Goal: Task Accomplishment & Management: Complete application form

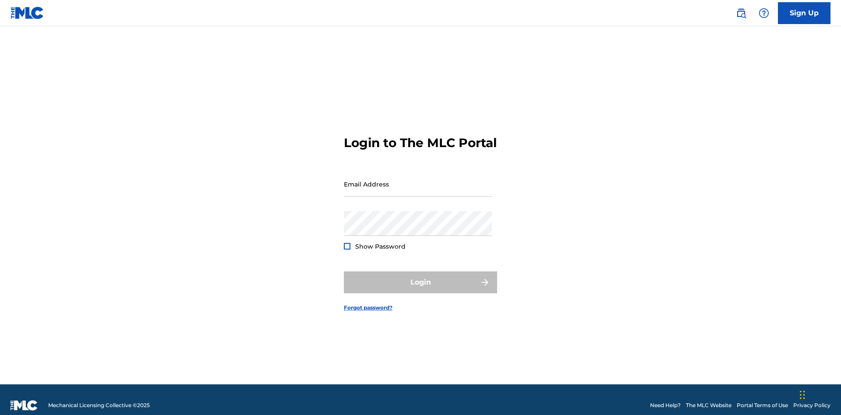
scroll to position [11, 0]
click at [804, 13] on link "Sign Up" at bounding box center [804, 13] width 53 height 22
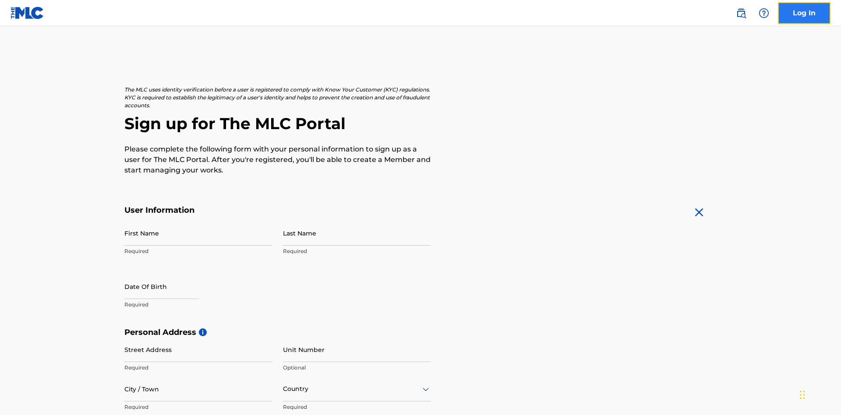
scroll to position [168, 0]
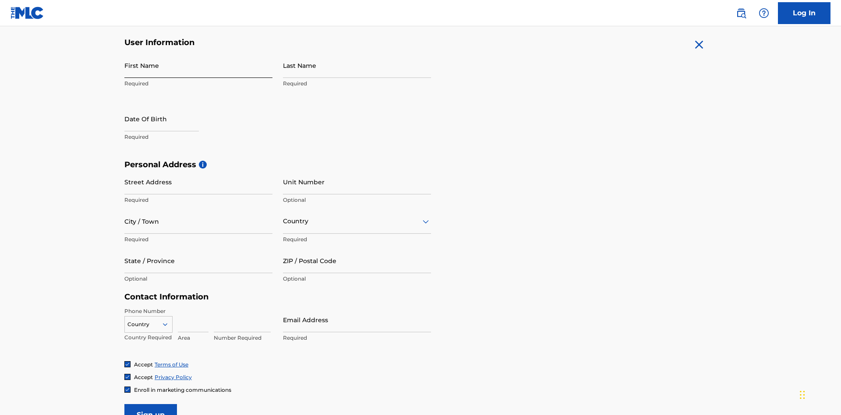
click at [198, 65] on input "First Name" at bounding box center [198, 65] width 148 height 25
type input "[PERSON_NAME]"
click at [357, 65] on input "Last Name" at bounding box center [357, 65] width 148 height 25
type input "Ribble"
click at [169, 106] on input "text" at bounding box center [161, 118] width 74 height 25
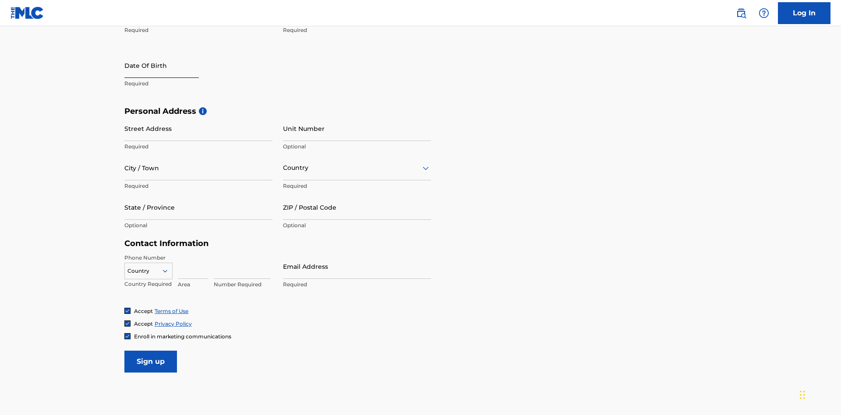
select select "8"
select select "2025"
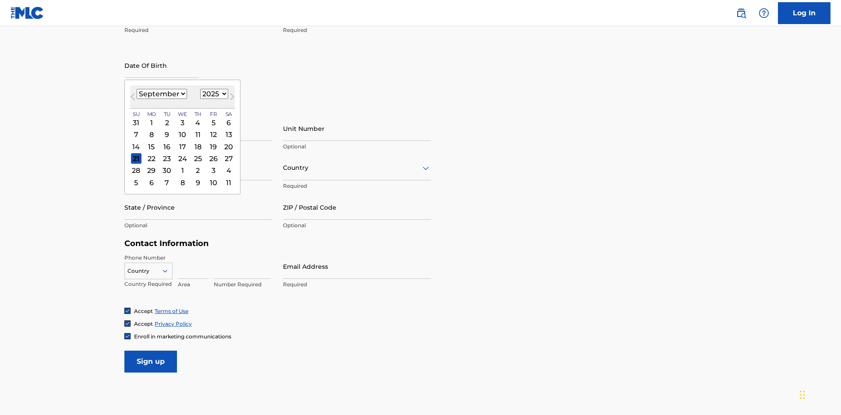
click at [161, 94] on select "January February March April May June July August September October November De…" at bounding box center [162, 94] width 50 height 10
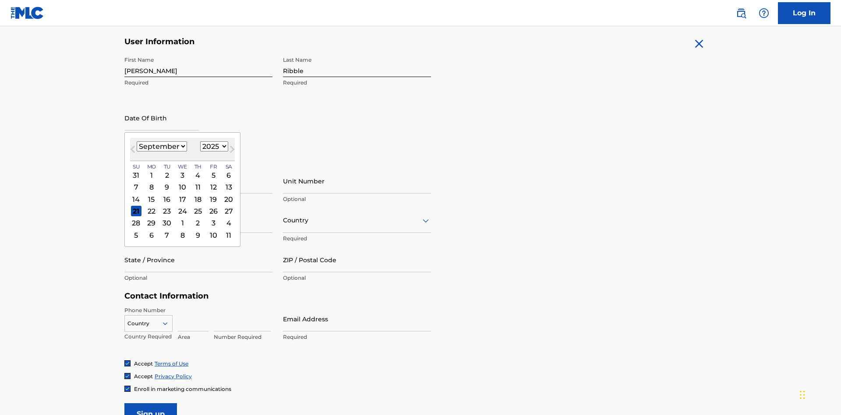
select select "0"
click at [213, 146] on select "1900 1901 1902 1903 1904 1905 1906 1907 1908 1909 1910 1911 1912 1913 1914 1915…" at bounding box center [214, 146] width 28 height 10
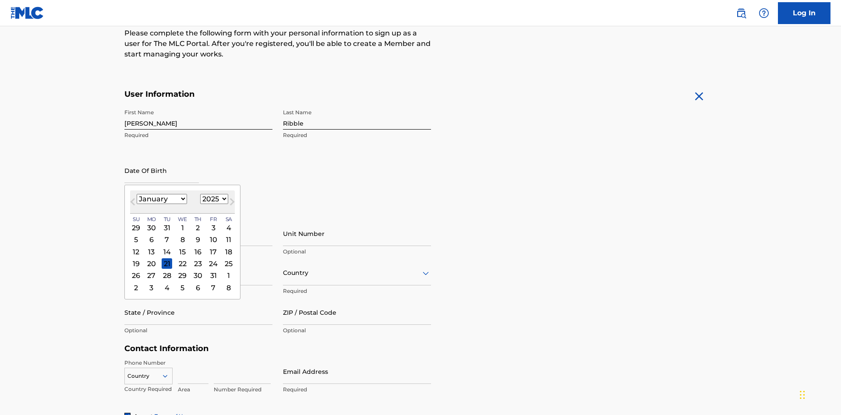
select select "1985"
click at [213, 199] on select "1900 1901 1902 1903 1904 1905 1906 1907 1908 1909 1910 1911 1912 1913 1914 1915…" at bounding box center [214, 199] width 28 height 10
click at [166, 235] on div "8" at bounding box center [167, 240] width 11 height 11
type input "[DATE]"
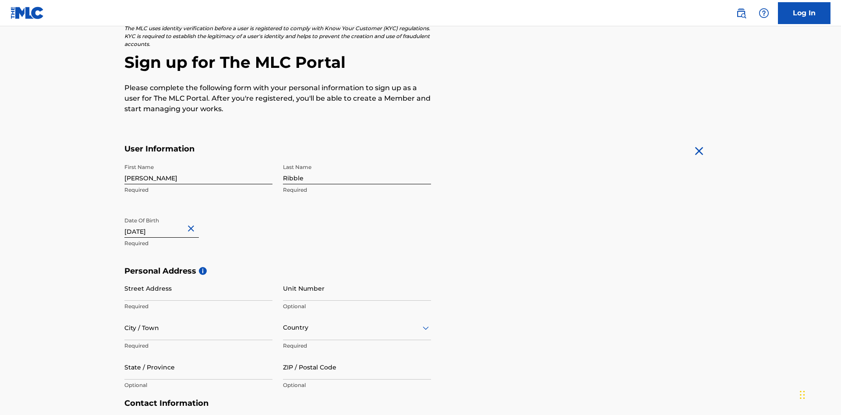
scroll to position [270, 0]
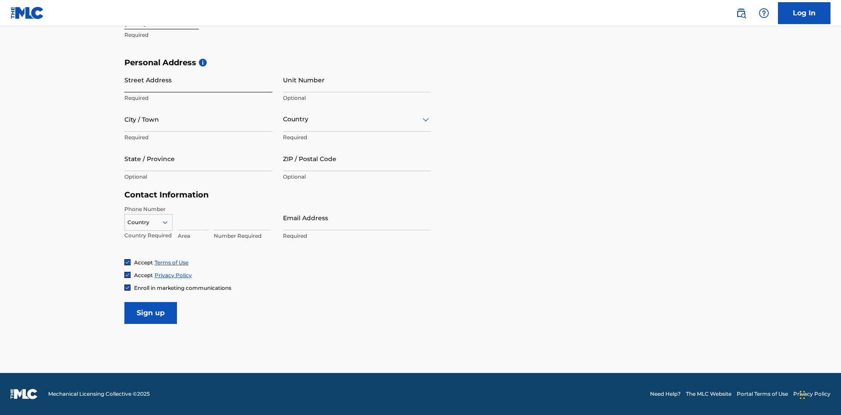
click at [198, 80] on input "Street Address" at bounding box center [198, 79] width 148 height 25
type input "[STREET_ADDRESS]"
click at [198, 119] on input "City / Town" at bounding box center [198, 119] width 148 height 25
type input "[GEOGRAPHIC_DATA]"
click at [283, 119] on input "text" at bounding box center [284, 119] width 2 height 9
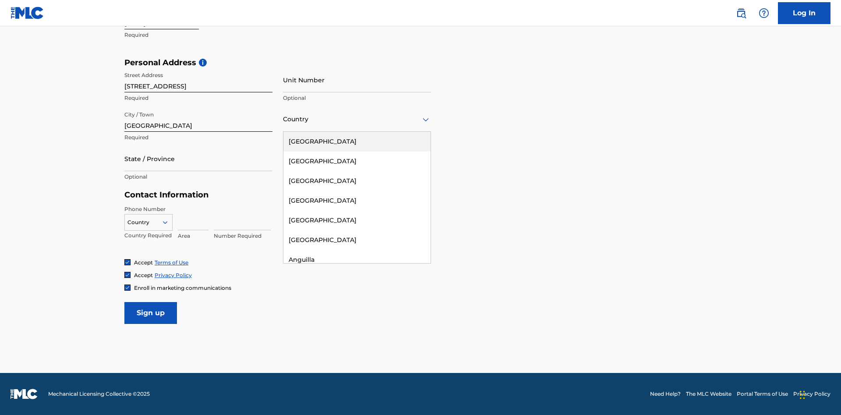
click at [357, 141] on div "[GEOGRAPHIC_DATA]" at bounding box center [356, 142] width 147 height 20
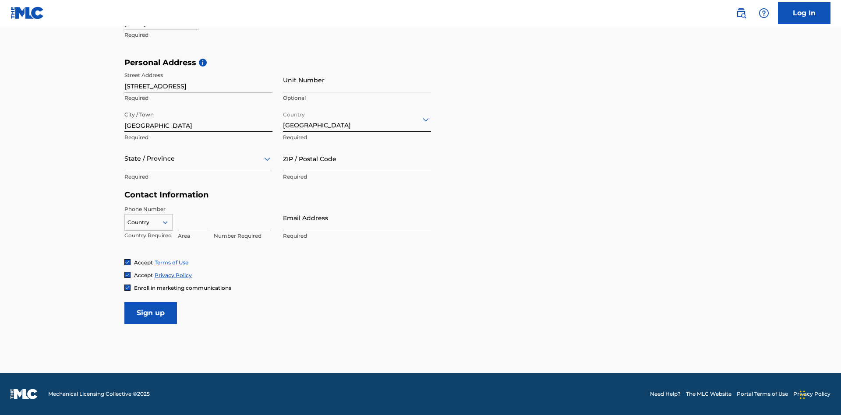
click at [198, 158] on div at bounding box center [198, 158] width 148 height 11
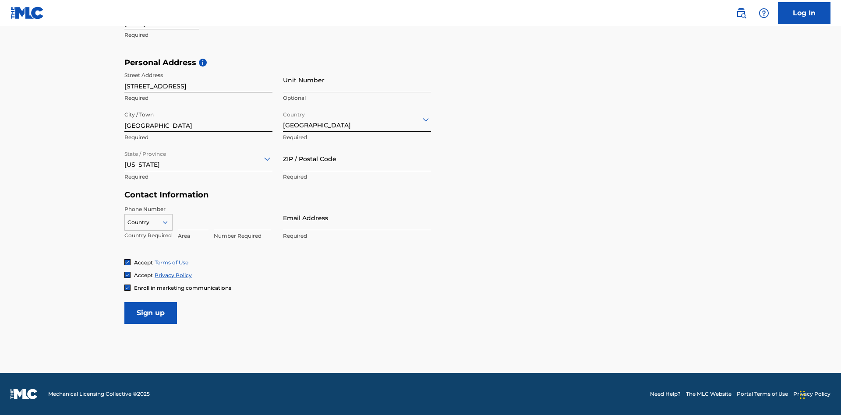
click at [357, 158] on input "ZIP / Postal Code" at bounding box center [357, 158] width 148 height 25
type input "43777"
click at [169, 222] on icon at bounding box center [165, 222] width 8 height 8
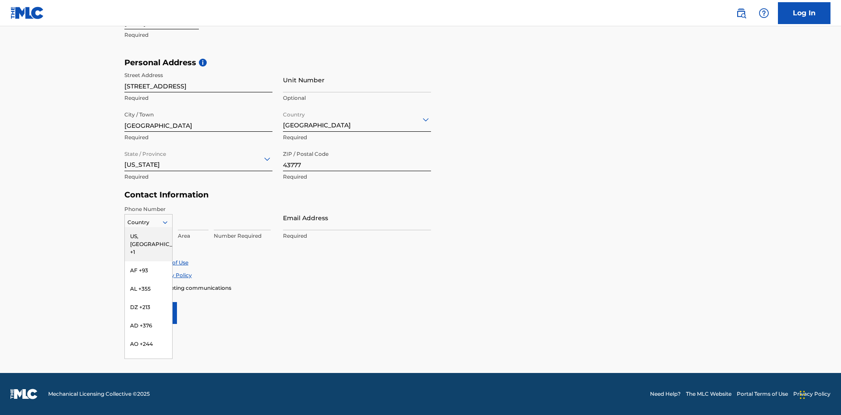
click at [148, 236] on div "US, [GEOGRAPHIC_DATA] +1" at bounding box center [148, 244] width 47 height 34
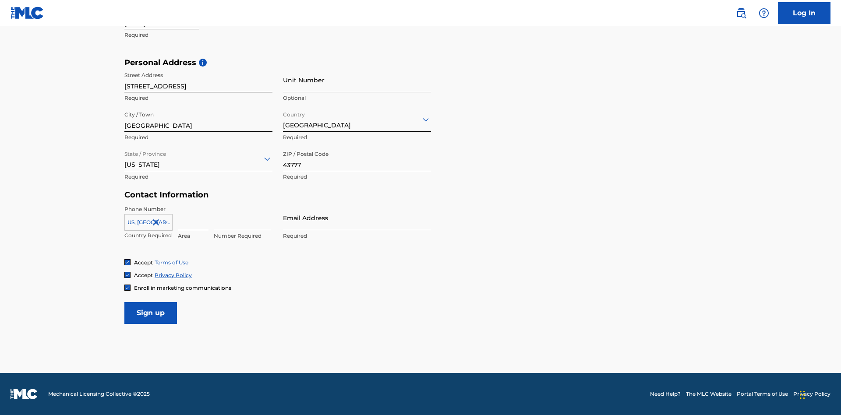
click at [193, 218] on input at bounding box center [193, 217] width 31 height 25
type input "740"
click at [242, 218] on input at bounding box center [242, 217] width 57 height 25
type input "8086351"
click at [357, 218] on input "Email Address" at bounding box center [357, 217] width 148 height 25
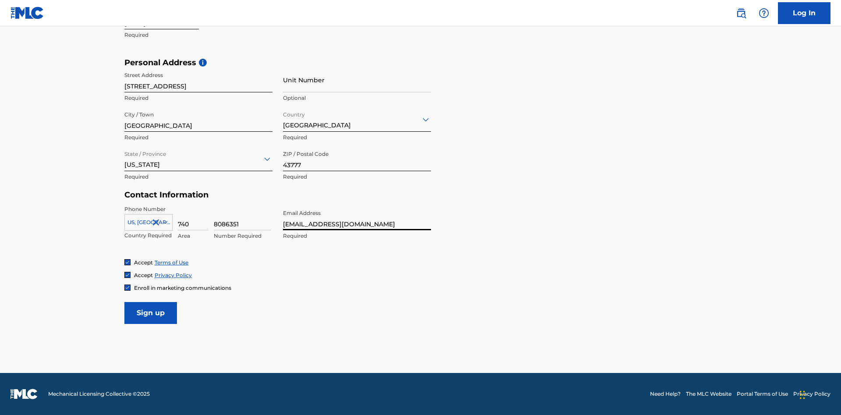
scroll to position [0, 28]
type input "[EMAIL_ADDRESS][DOMAIN_NAME]"
click at [151, 313] on input "Sign up" at bounding box center [150, 313] width 53 height 22
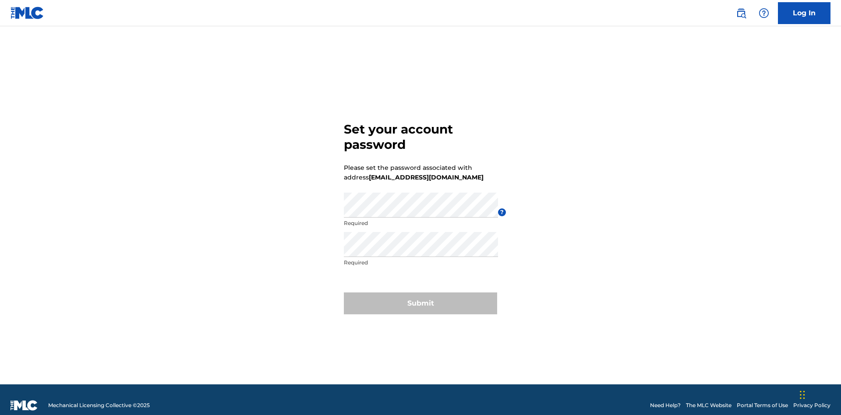
scroll to position [11, 0]
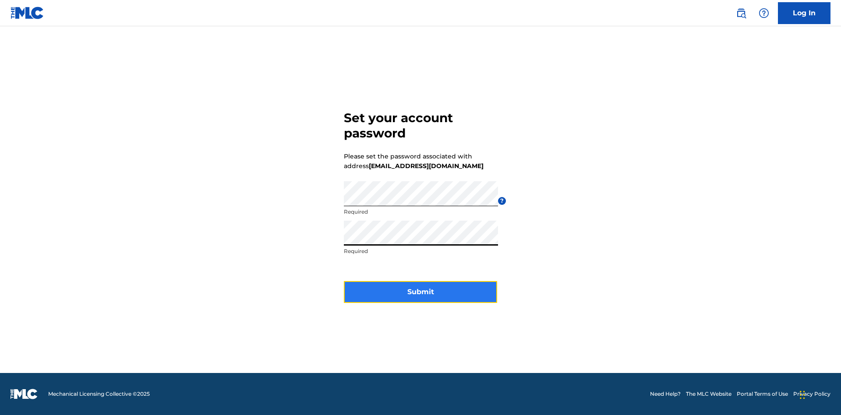
click at [420, 297] on button "Submit" at bounding box center [420, 292] width 153 height 22
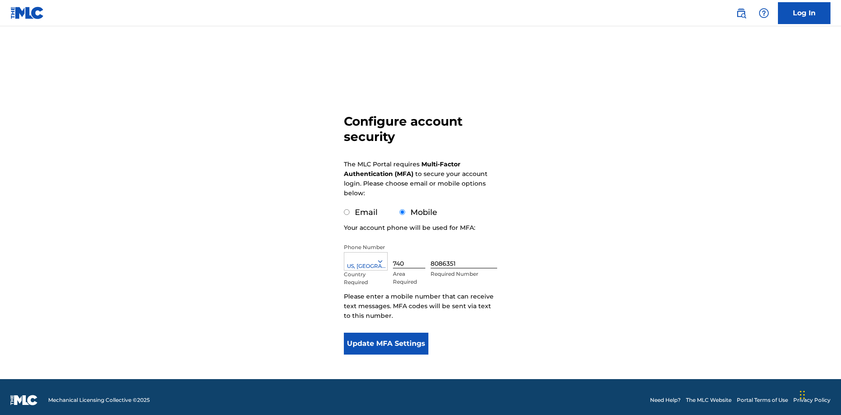
scroll to position [9, 0]
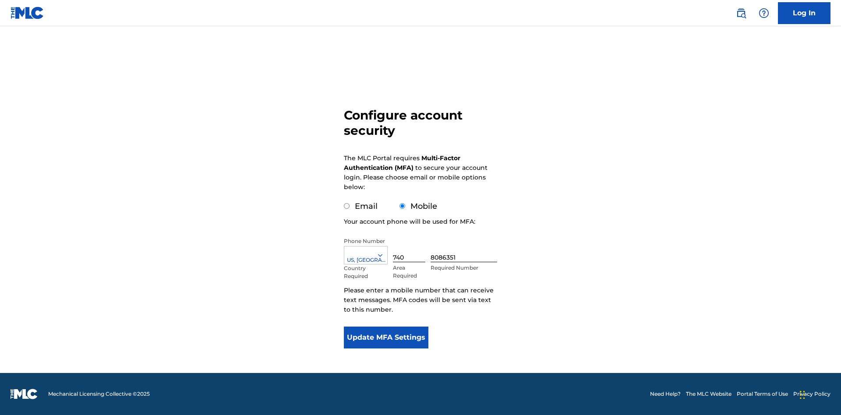
click at [402, 206] on input "Mobile" at bounding box center [402, 206] width 6 height 6
click at [384, 255] on icon at bounding box center [380, 255] width 8 height 8
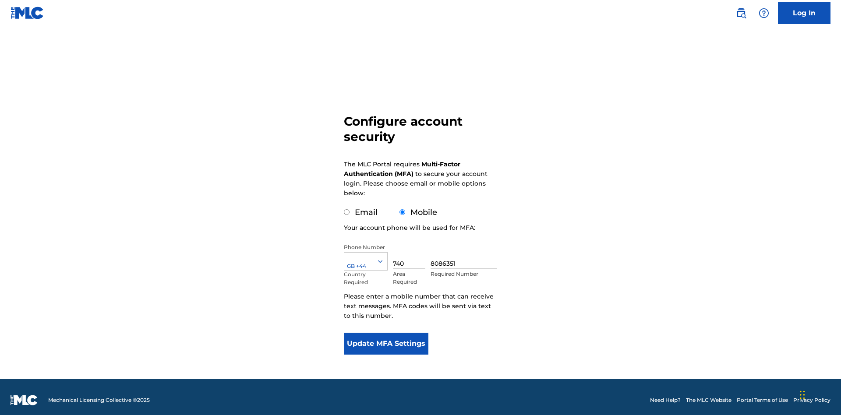
click at [411, 250] on input "740" at bounding box center [409, 255] width 32 height 25
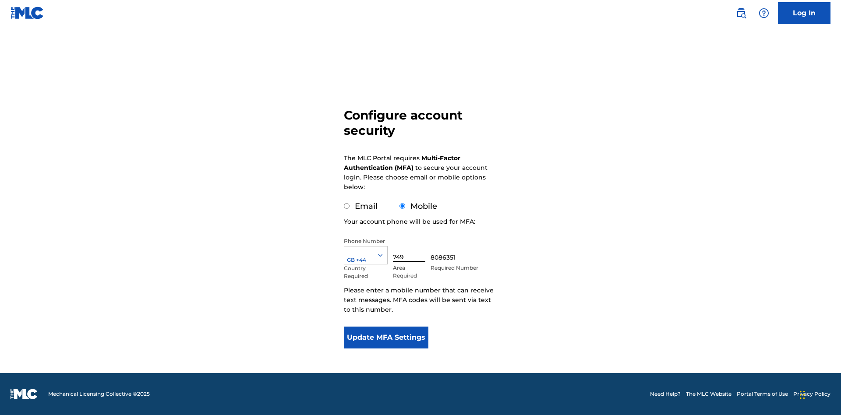
type input "749"
click at [465, 250] on input "8086351" at bounding box center [463, 249] width 67 height 25
type input "2881350"
click at [386, 338] on button "Update MFA Settings" at bounding box center [386, 338] width 85 height 22
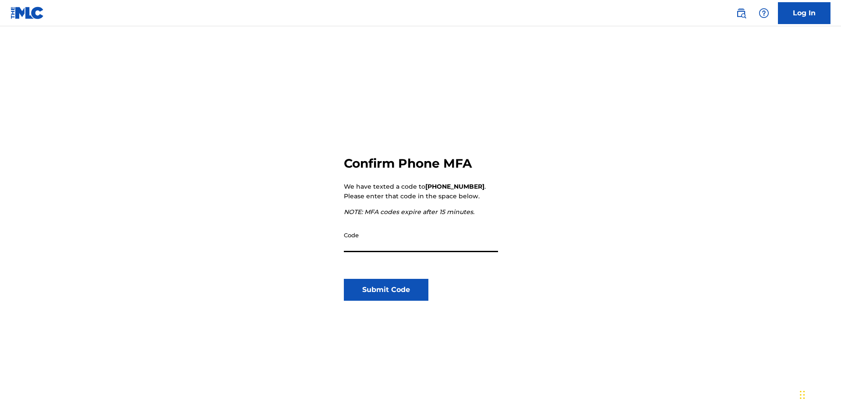
scroll to position [91, 0]
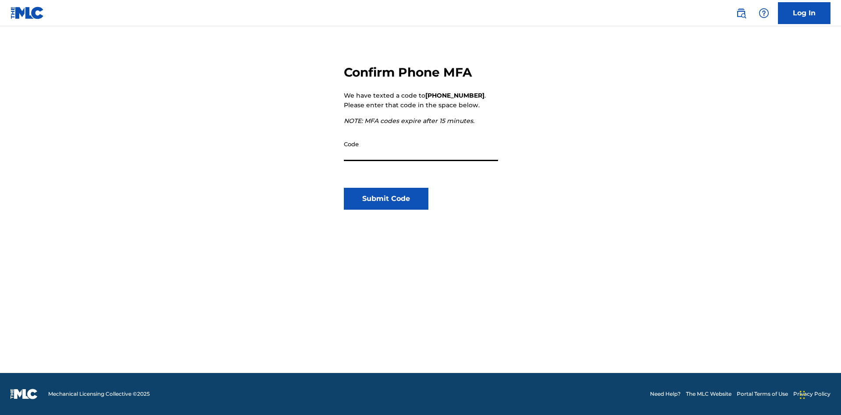
click at [421, 148] on input "Code" at bounding box center [421, 148] width 154 height 25
type input "878787"
click at [386, 199] on button "Submit Code" at bounding box center [386, 199] width 85 height 22
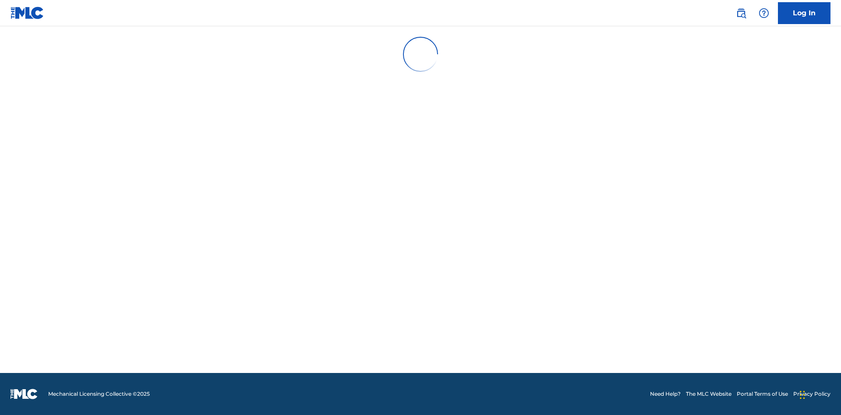
scroll to position [0, 0]
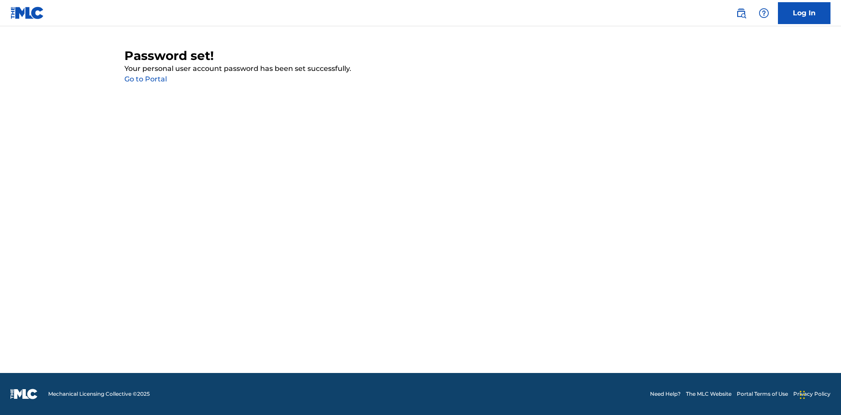
click at [145, 79] on link "Go to Portal" at bounding box center [145, 79] width 42 height 8
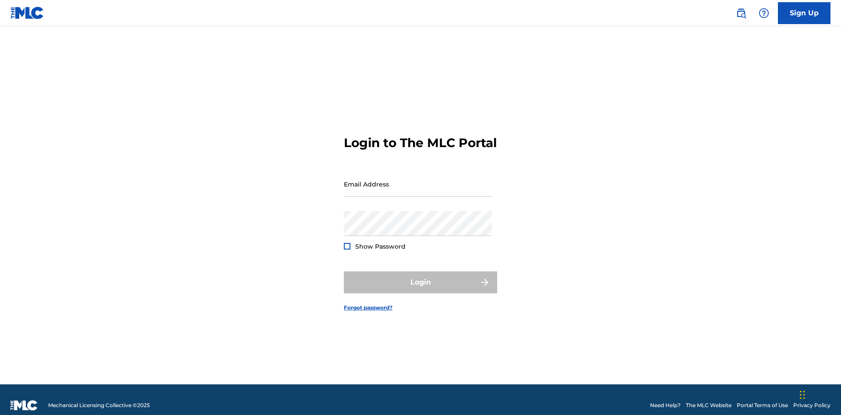
scroll to position [11, 0]
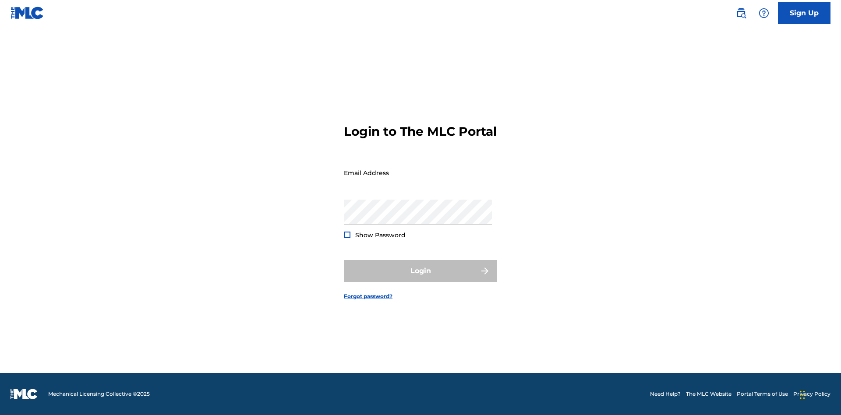
click at [418, 180] on input "Email Address" at bounding box center [418, 172] width 148 height 25
type input "[EMAIL_ADDRESS][DOMAIN_NAME]"
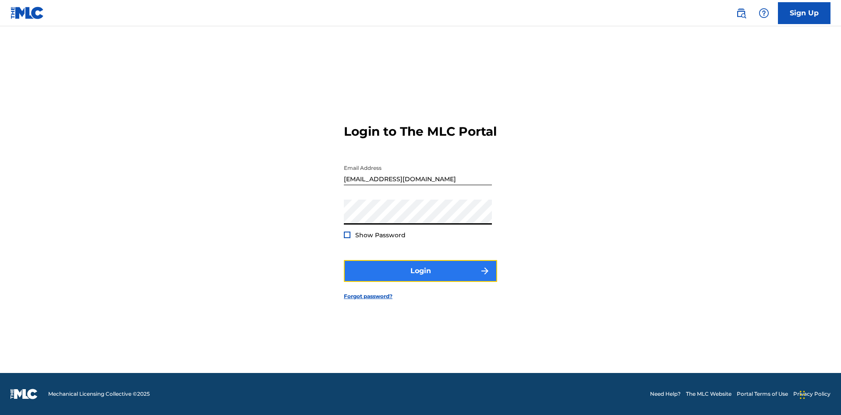
click at [420, 278] on button "Login" at bounding box center [420, 271] width 153 height 22
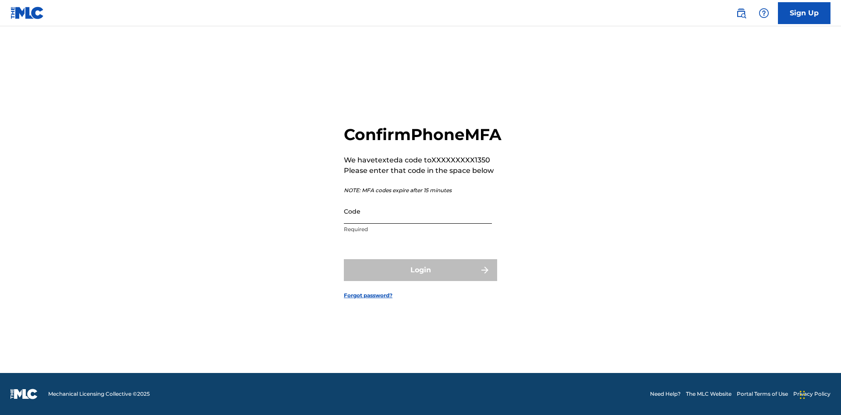
click at [418, 221] on input "Code" at bounding box center [418, 211] width 148 height 25
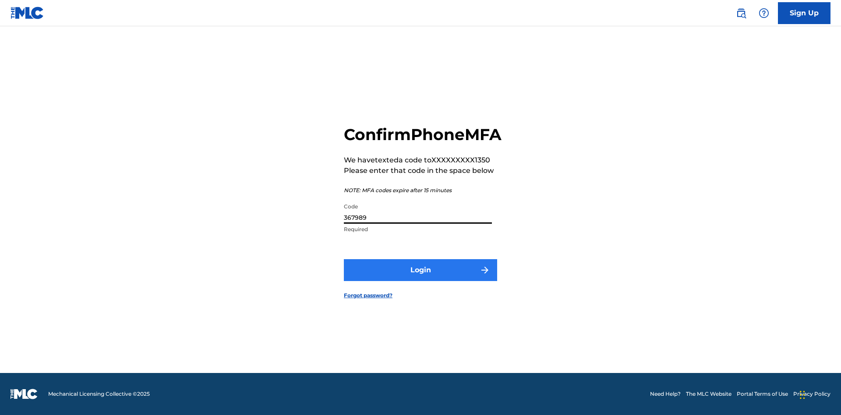
type input "367989"
click at [420, 280] on button "Login" at bounding box center [420, 270] width 153 height 22
